Goal: Task Accomplishment & Management: Manage account settings

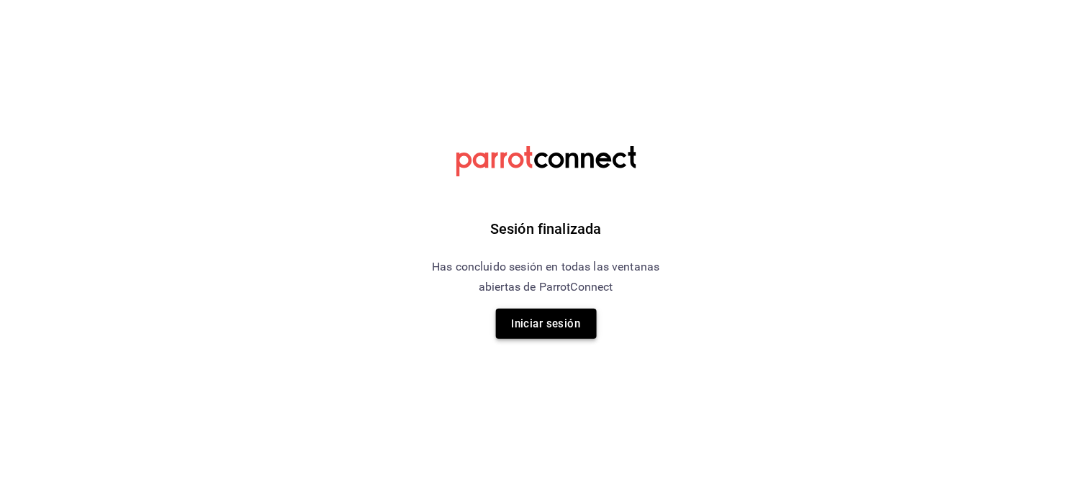
click at [529, 318] on button "Iniciar sesión" at bounding box center [546, 324] width 101 height 30
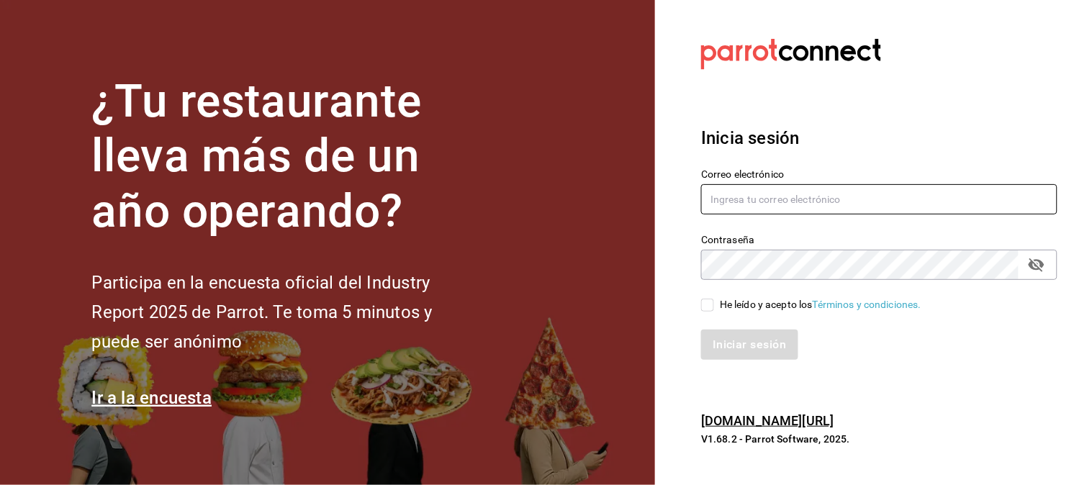
type input "moviedo@lemura.com.mx"
click at [711, 304] on input "He leído y acepto los Términos y condiciones." at bounding box center [707, 305] width 13 height 13
checkbox input "true"
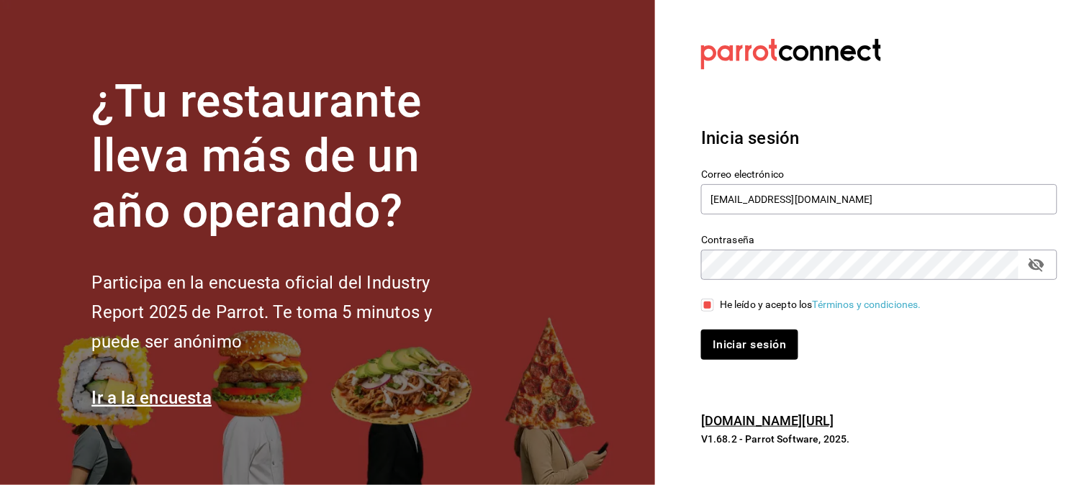
click at [729, 318] on div "Iniciar sesión" at bounding box center [871, 337] width 374 height 48
click at [735, 331] on button "Iniciar sesión" at bounding box center [750, 345] width 98 height 30
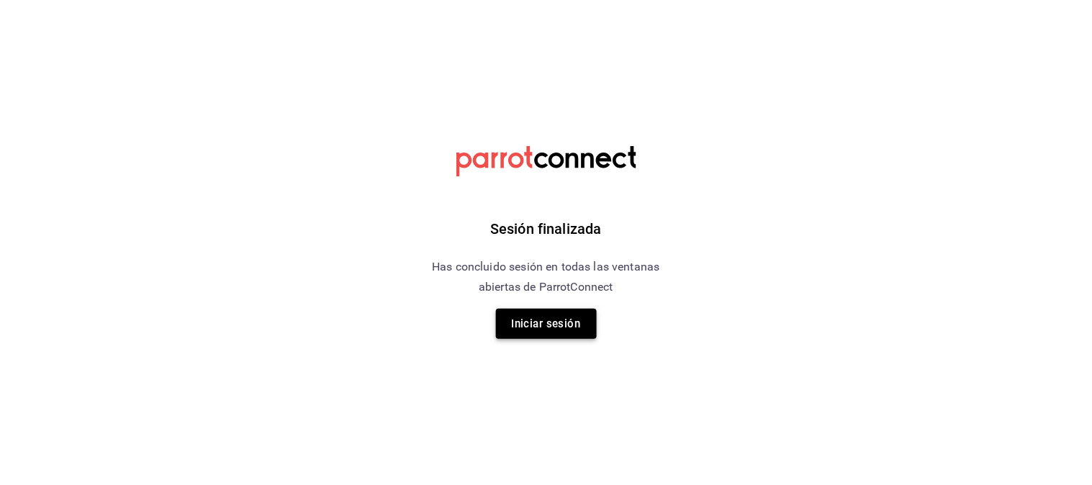
click at [514, 312] on button "Iniciar sesión" at bounding box center [546, 324] width 101 height 30
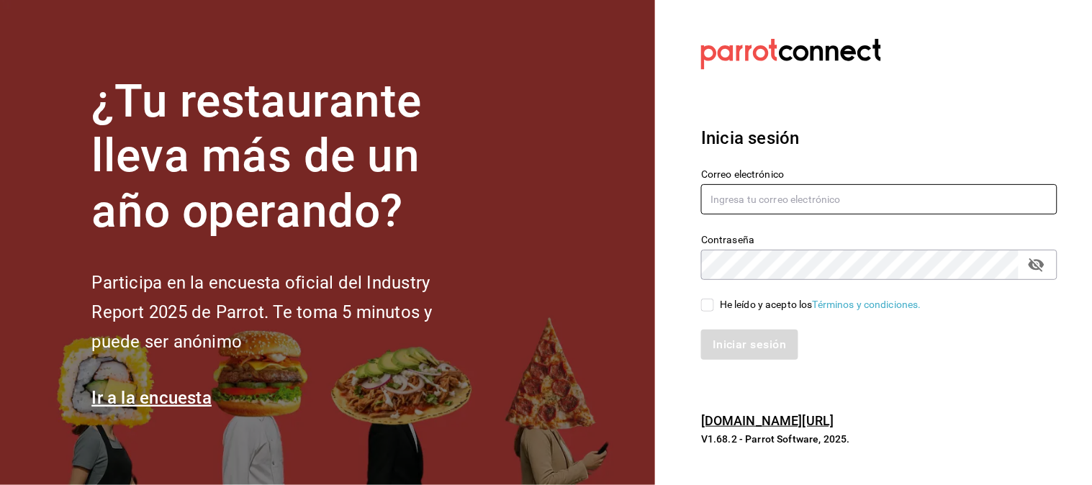
type input "moviedo@lemura.com.mx"
click at [700, 306] on div "He leído y acepto los Términos y condiciones." at bounding box center [871, 296] width 374 height 33
click at [703, 300] on input "He leído y acepto los Términos y condiciones." at bounding box center [707, 305] width 13 height 13
checkbox input "true"
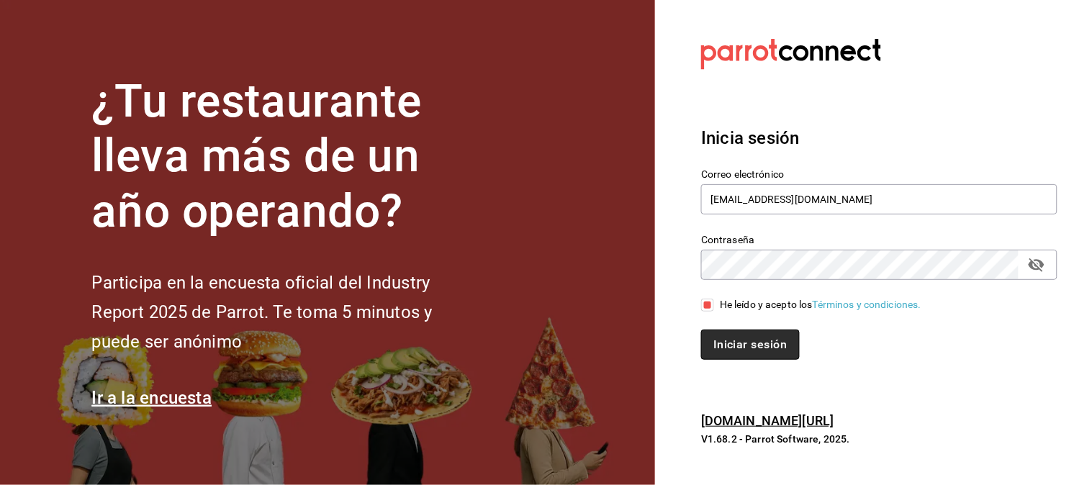
click at [730, 340] on button "Iniciar sesión" at bounding box center [750, 345] width 98 height 30
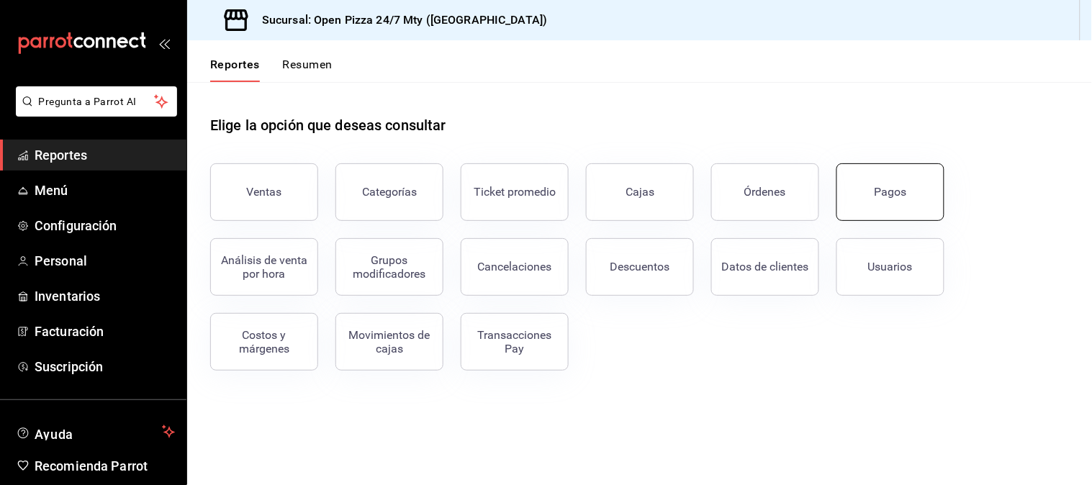
click at [902, 190] on div "Pagos" at bounding box center [891, 192] width 32 height 14
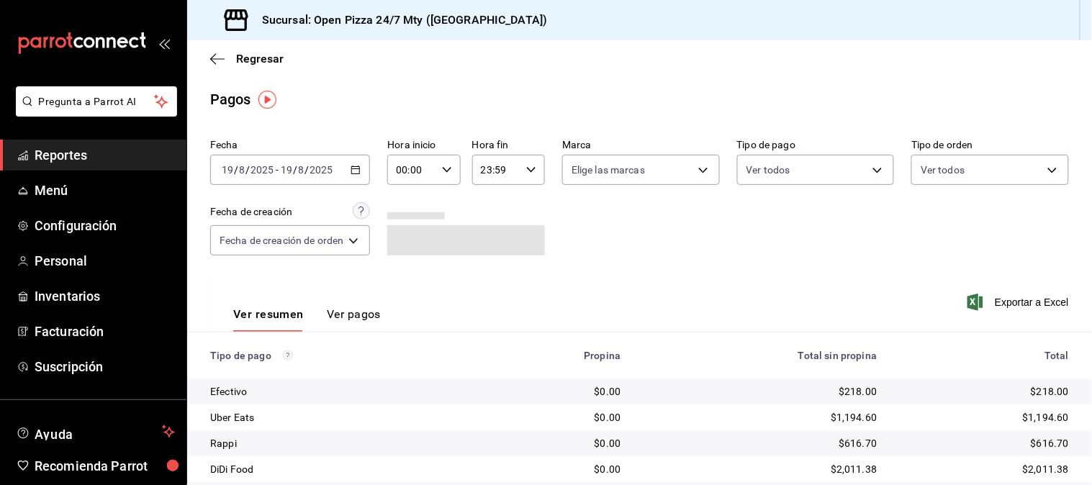
click at [353, 171] on icon "button" at bounding box center [356, 170] width 10 height 10
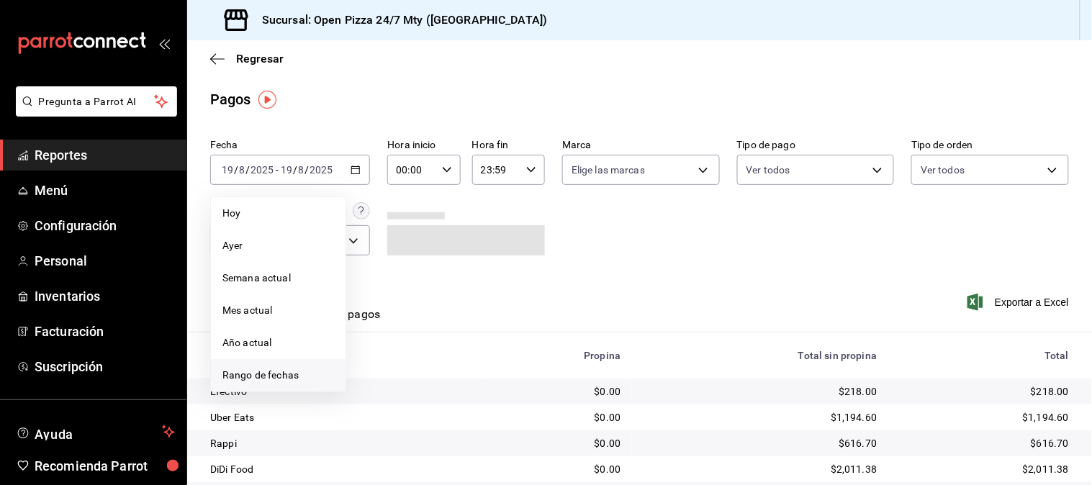
click at [302, 367] on li "Rango de fechas" at bounding box center [278, 375] width 135 height 32
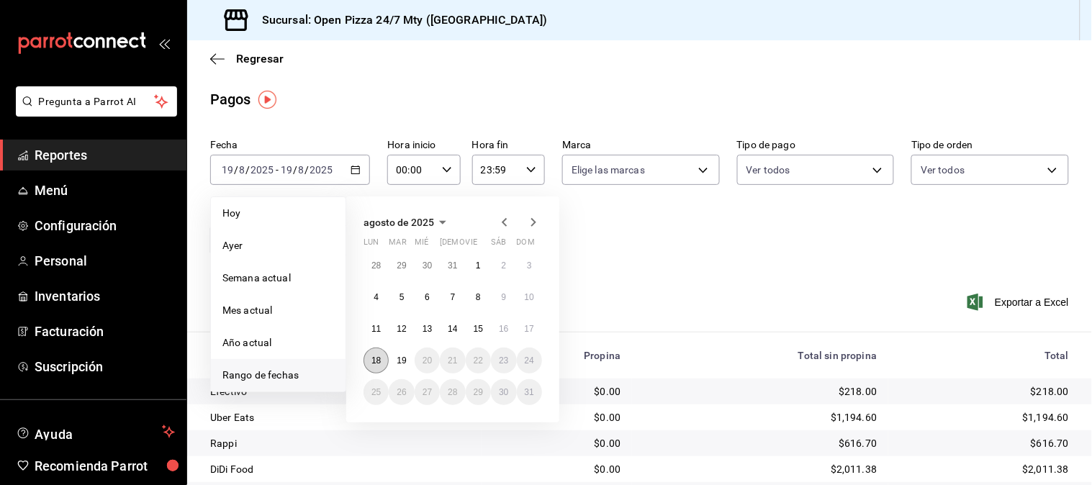
click at [382, 368] on button "18" at bounding box center [376, 361] width 25 height 26
click at [398, 361] on abbr "19" at bounding box center [401, 361] width 9 height 10
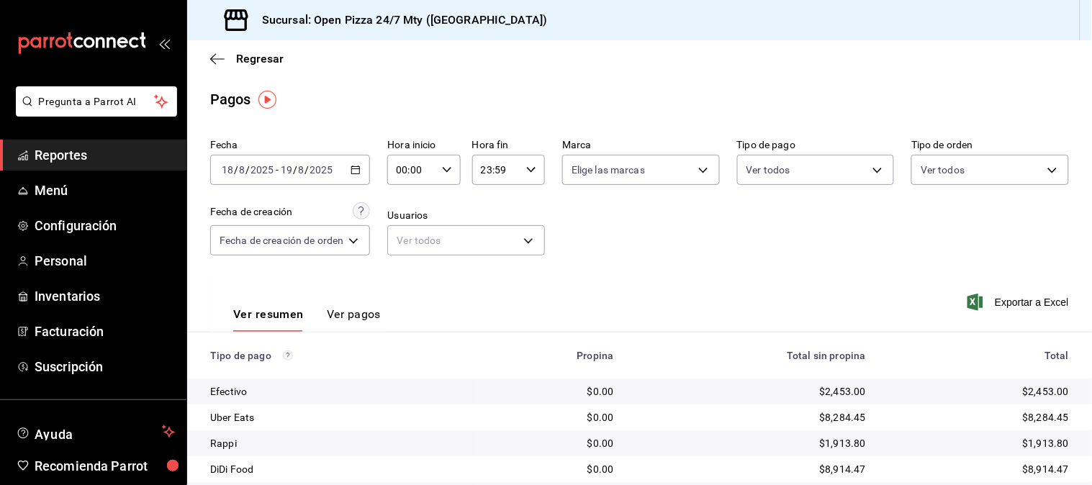
click at [423, 175] on input "00:00" at bounding box center [411, 170] width 48 height 29
click at [405, 262] on span "11" at bounding box center [407, 268] width 13 height 12
type input "11:00"
click at [588, 259] on div at bounding box center [546, 242] width 1092 height 485
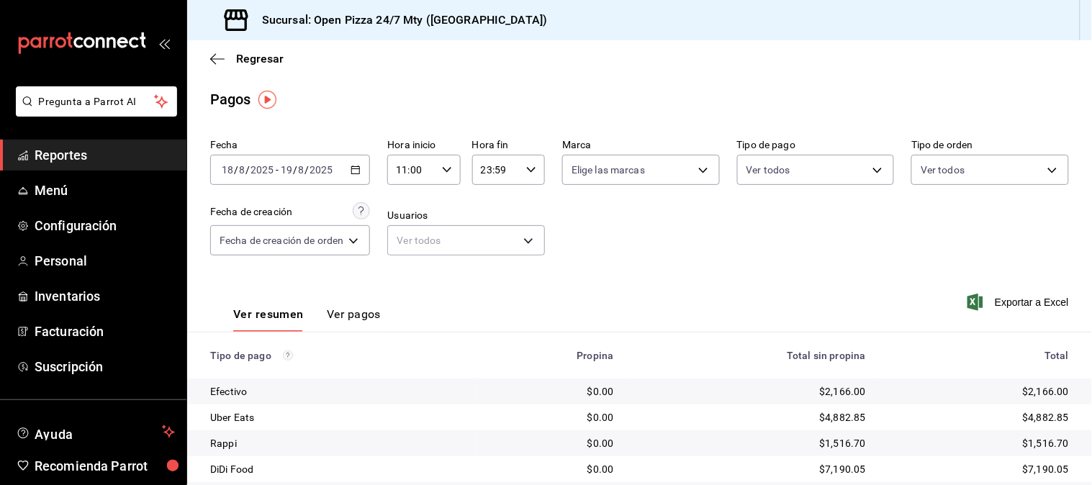
click at [490, 160] on input "23:59" at bounding box center [496, 170] width 48 height 29
click at [491, 225] on button "05" at bounding box center [490, 234] width 30 height 29
type input "05:59"
click at [792, 277] on div at bounding box center [546, 242] width 1092 height 485
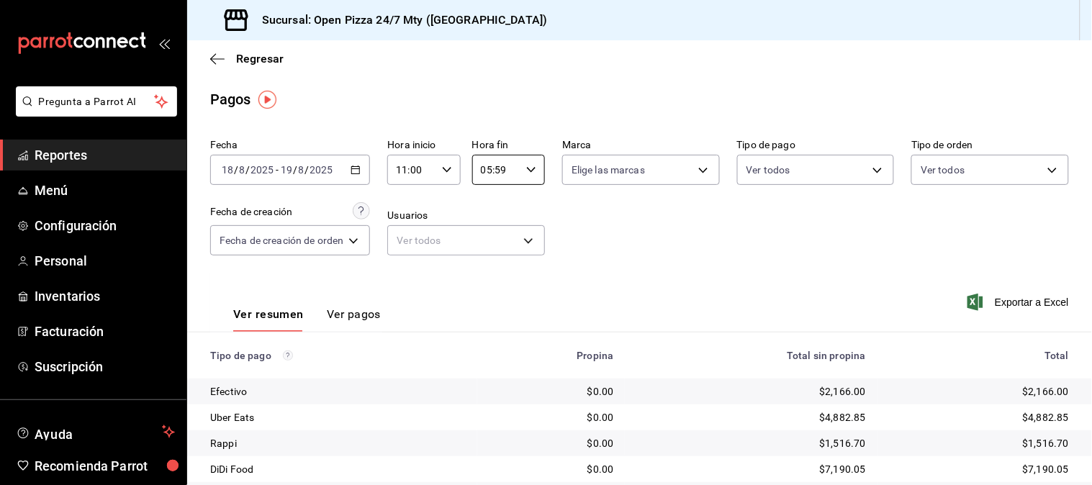
click at [792, 277] on div "00 01 02 03 04 05 06 07 08 09 10 11 12 13 14 15 16 17 18 19 20 21 22 23 00 01 0…" at bounding box center [546, 244] width 1092 height 481
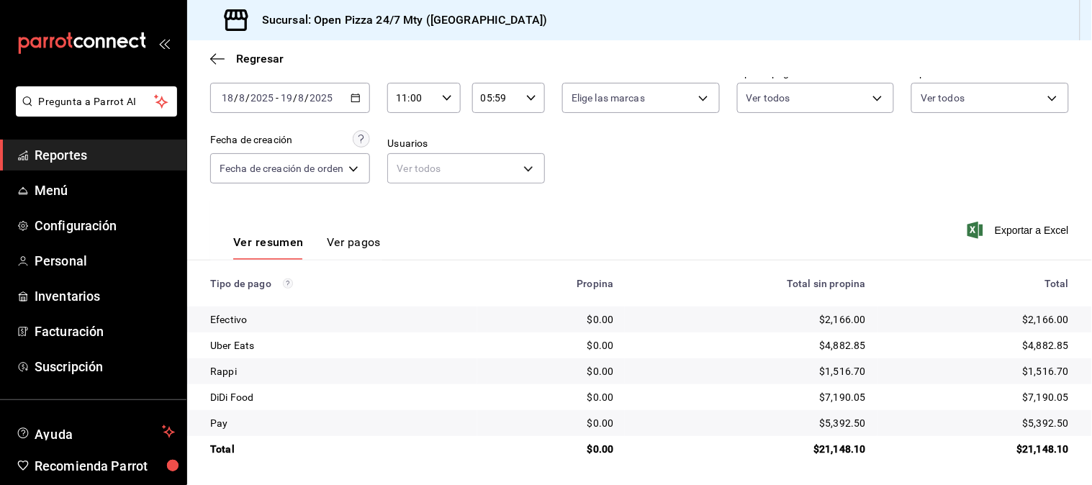
click at [696, 188] on div "Fecha [DATE] [DATE] - [DATE] [DATE] Hora inicio 11:00 Hora inicio Hora fin 05:5…" at bounding box center [639, 131] width 859 height 140
